Goal: Information Seeking & Learning: Find specific fact

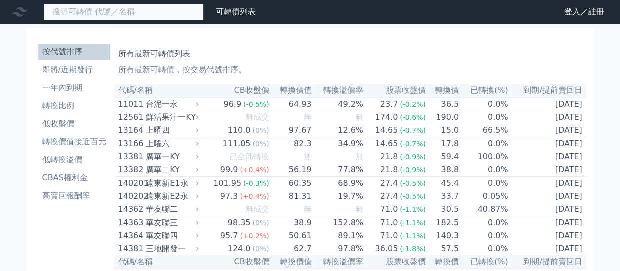
click at [159, 12] on input at bounding box center [124, 11] width 160 height 17
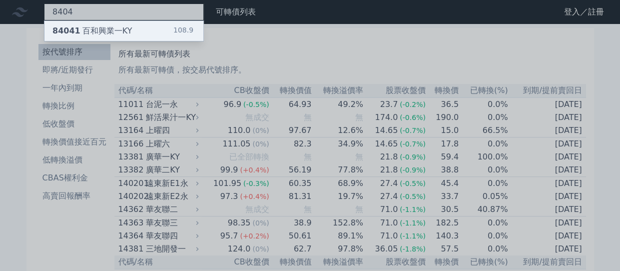
type input "8404"
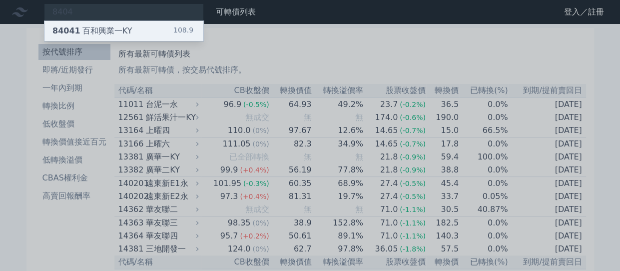
click at [135, 32] on div "84041 百和興業一KY 108.9" at bounding box center [123, 31] width 159 height 20
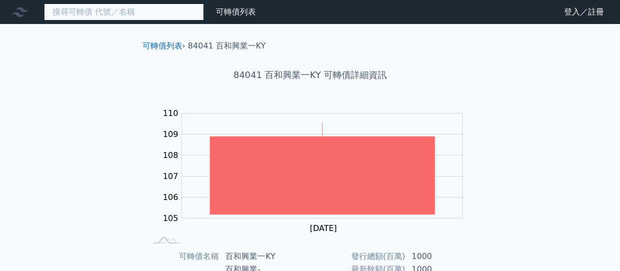
click at [179, 16] on input at bounding box center [124, 11] width 160 height 17
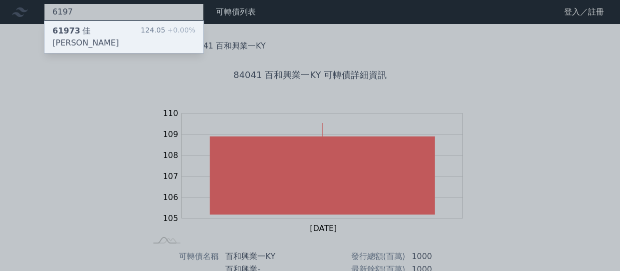
type input "6197"
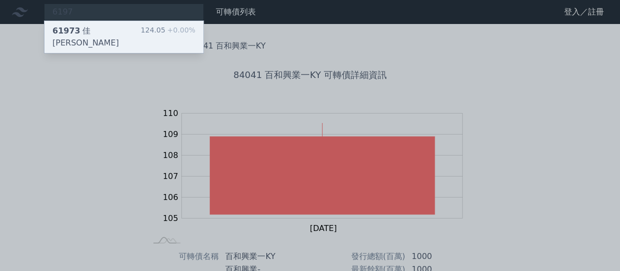
click at [143, 28] on div "61973 佳[PERSON_NAME]三 124.05 +0.00%" at bounding box center [123, 37] width 159 height 32
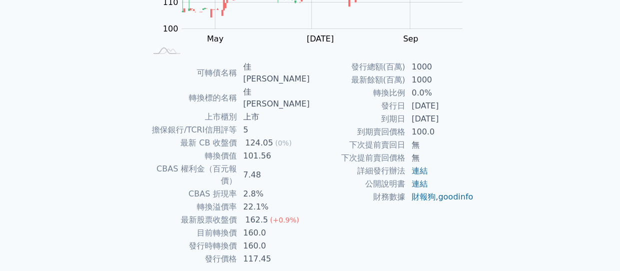
scroll to position [192, 0]
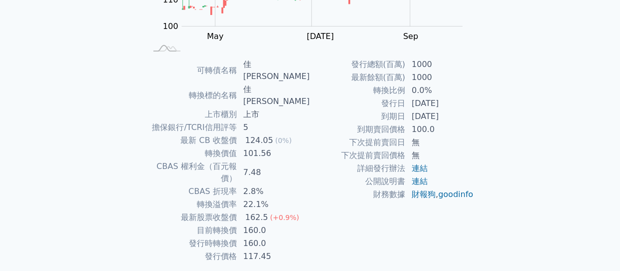
click at [104, 71] on div "可轉債列表 財務數據 可轉債列表 財務數據 登入／註冊 登入／註冊 可轉債列表 › 61973 佳必[PERSON_NAME] 61973 佳[PERSON_…" at bounding box center [310, 57] width 620 height 498
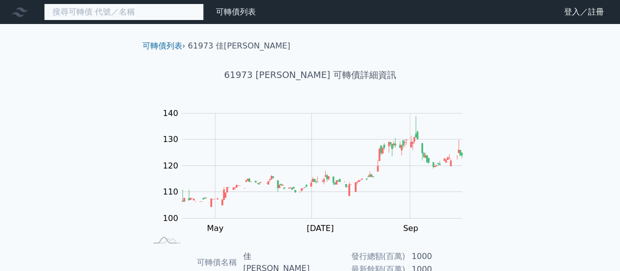
click at [127, 15] on input at bounding box center [124, 11] width 160 height 17
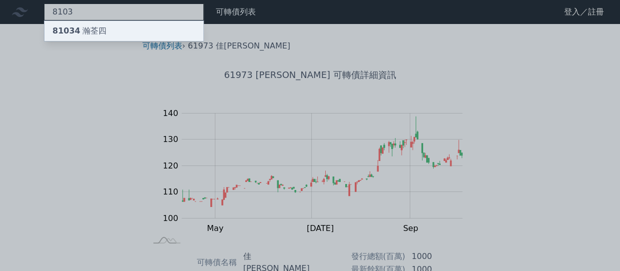
type input "8103"
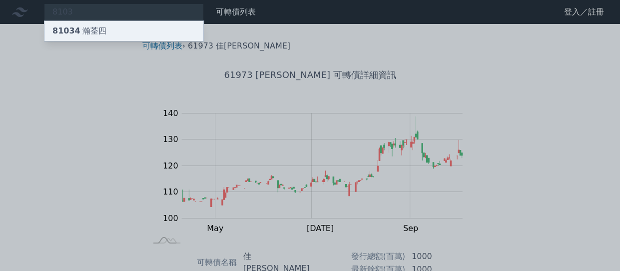
click at [126, 26] on div "81034 瀚[GEOGRAPHIC_DATA]" at bounding box center [123, 31] width 159 height 20
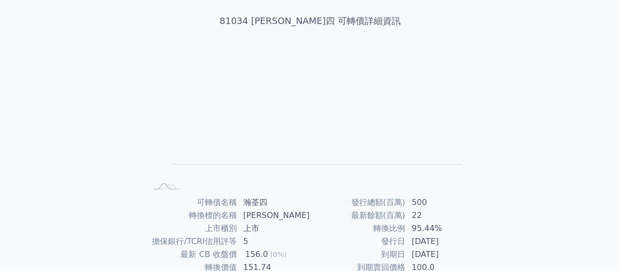
scroll to position [100, 0]
